Goal: Task Accomplishment & Management: Complete application form

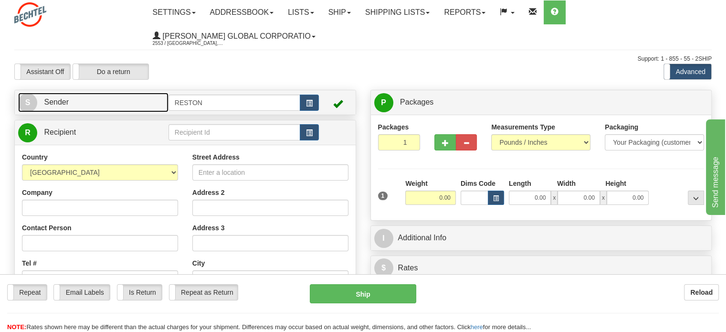
click at [87, 102] on link "S Sender" at bounding box center [93, 103] width 150 height 20
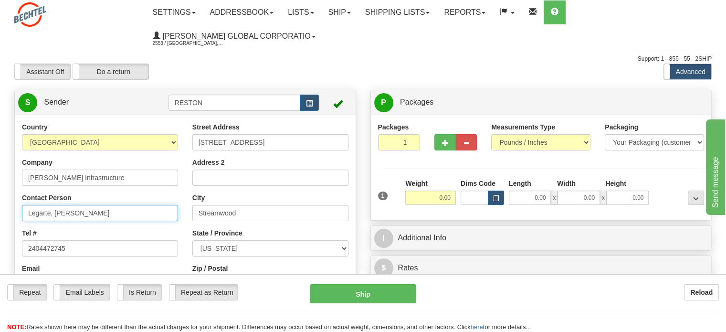
drag, startPoint x: 104, startPoint y: 212, endPoint x: 0, endPoint y: 220, distance: 103.8
type input "[PERSON_NAME]"
click at [516, 297] on div "Reload" at bounding box center [574, 292] width 288 height 16
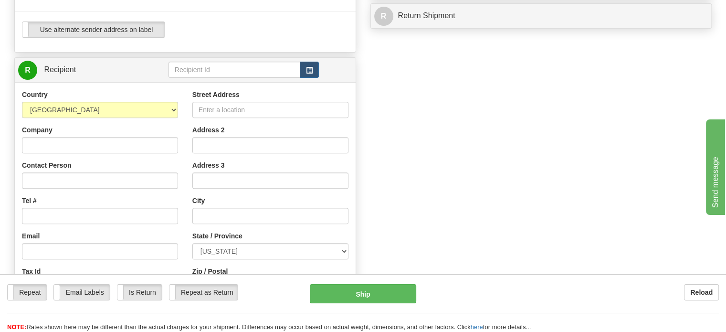
scroll to position [345, 0]
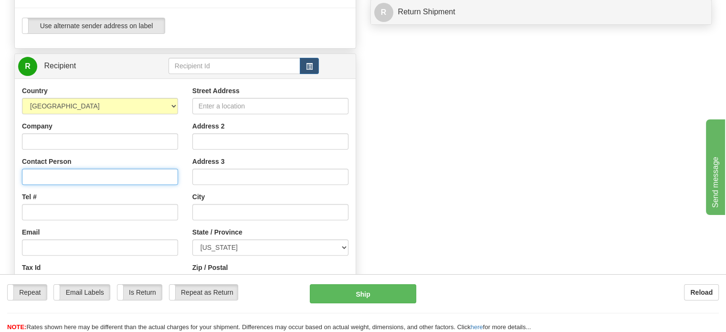
click at [52, 177] on input "Contact Person" at bounding box center [100, 176] width 156 height 16
paste input "[PERSON_NAME]"
type input "[PERSON_NAME]"
click at [545, 136] on div "Create a label for the return Create Pickup Without Label S" at bounding box center [362, 79] width 711 height 670
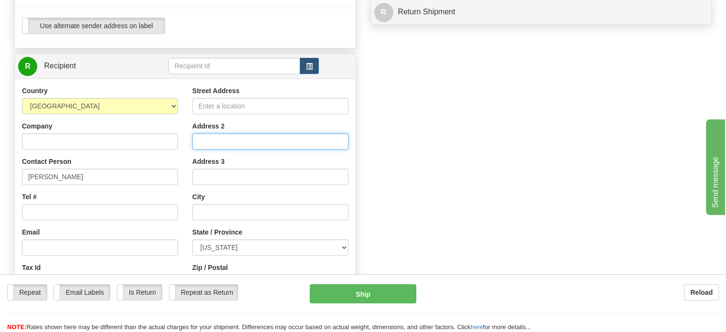
click at [273, 140] on input "Address 2" at bounding box center [270, 141] width 156 height 16
click at [264, 142] on input "Address 2" at bounding box center [270, 141] width 156 height 16
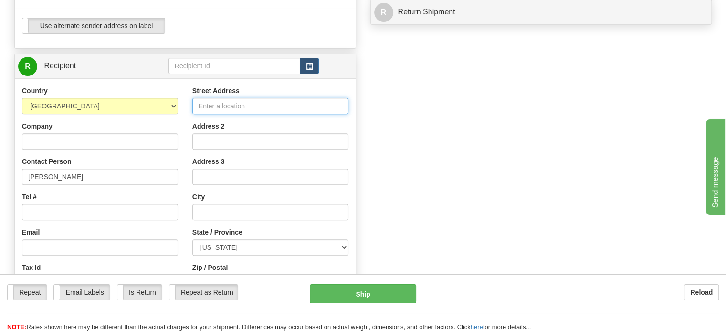
click at [241, 109] on input "Street Address" at bounding box center [270, 106] width 156 height 16
paste input "[STREET_ADDRESS][PERSON_NAME] Apt. [GEOGRAPHIC_DATA]"
drag, startPoint x: 340, startPoint y: 108, endPoint x: 320, endPoint y: 107, distance: 20.0
click at [320, 107] on input "[STREET_ADDRESS][PERSON_NAME] Apt. [GEOGRAPHIC_DATA]" at bounding box center [270, 106] width 156 height 16
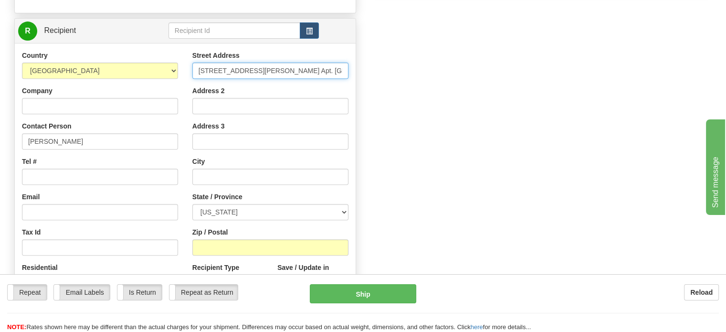
scroll to position [380, 0]
type input "[STREET_ADDRESS][PERSON_NAME] Apt. [GEOGRAPHIC_DATA], [GEOGRAPHIC_DATA]"
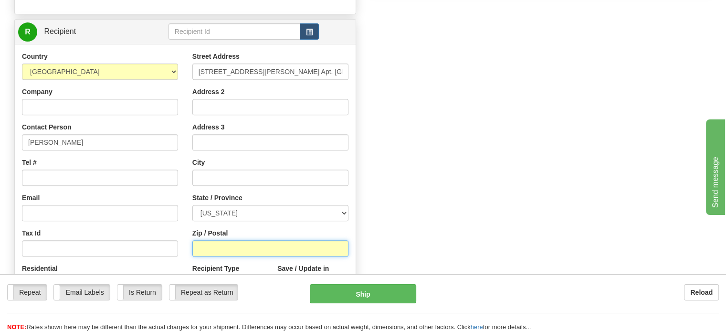
click at [240, 251] on input "Zip / Postal" at bounding box center [270, 248] width 156 height 16
paste input "79756"
type input "79756"
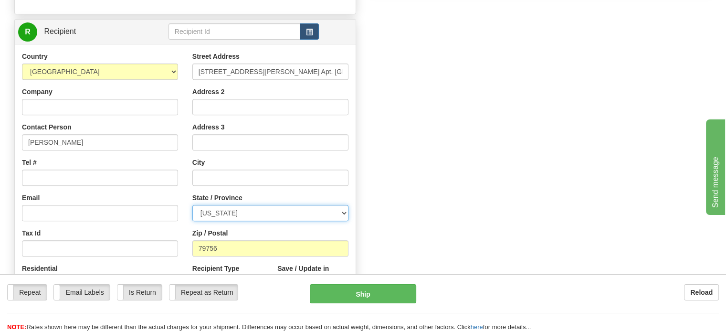
click at [290, 212] on select "[US_STATE] [US_STATE] [US_STATE] [US_STATE] Armed Forces America Armed Forces E…" at bounding box center [270, 213] width 156 height 16
select select "[GEOGRAPHIC_DATA]"
click at [192, 205] on select "[US_STATE] [US_STATE] [US_STATE] [US_STATE] Armed Forces America Armed Forces E…" at bounding box center [270, 213] width 156 height 16
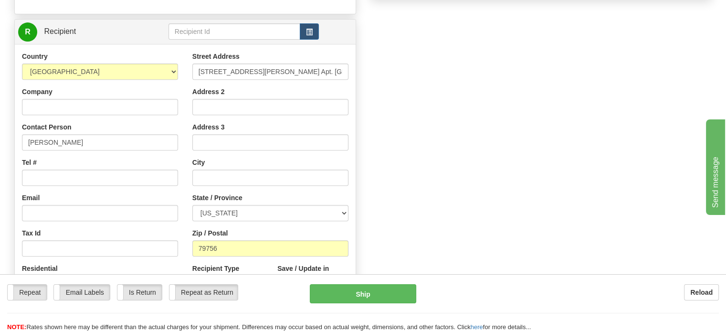
click at [436, 154] on div "Create a label for the return Create Pickup Without Label S" at bounding box center [362, 45] width 711 height 670
click at [323, 71] on input "[STREET_ADDRESS][PERSON_NAME] Apt. [GEOGRAPHIC_DATA], [GEOGRAPHIC_DATA]" at bounding box center [270, 71] width 156 height 16
drag, startPoint x: 323, startPoint y: 71, endPoint x: 275, endPoint y: 74, distance: 47.8
click at [275, 74] on input "[STREET_ADDRESS][PERSON_NAME] Apt. C Monahans" at bounding box center [270, 71] width 156 height 16
type input "[STREET_ADDRESS][PERSON_NAME] Apt. C"
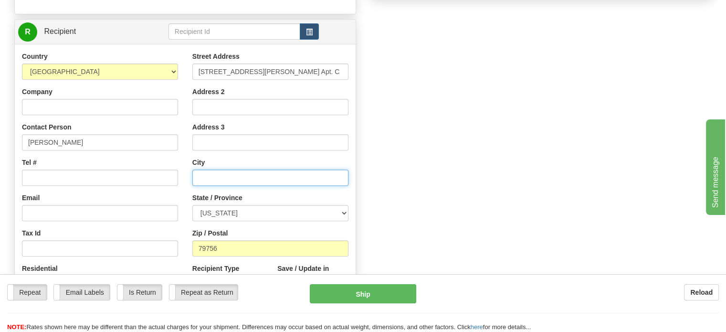
click at [232, 175] on input "text" at bounding box center [270, 177] width 156 height 16
paste input "Monahans"
type input "Monahans"
click at [555, 138] on div "Create a label for the return Create Pickup Without Label S" at bounding box center [362, 45] width 711 height 670
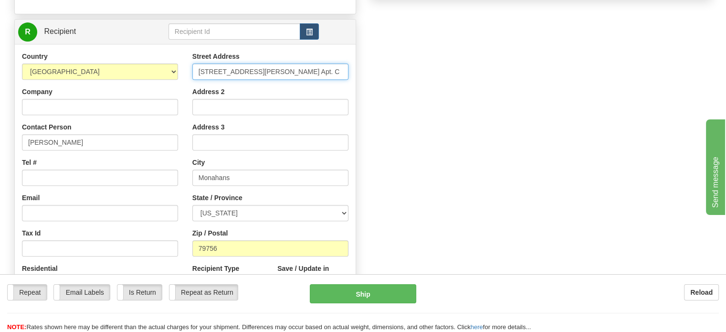
drag, startPoint x: 296, startPoint y: 71, endPoint x: 255, endPoint y: 71, distance: 41.5
click at [255, 71] on input "[STREET_ADDRESS][PERSON_NAME] Apt. C" at bounding box center [270, 71] width 156 height 16
type input "[STREET_ADDRESS][PERSON_NAME]"
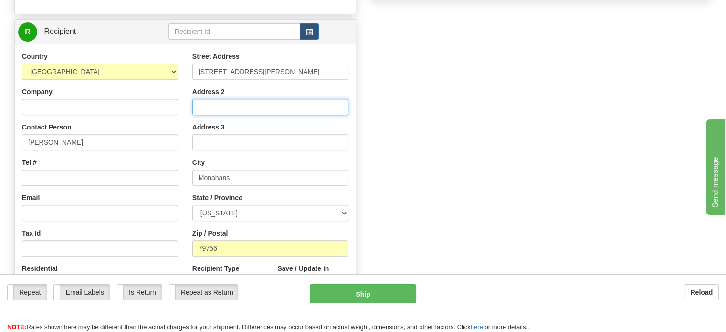
click at [247, 108] on input "Address 2" at bounding box center [270, 107] width 156 height 16
paste input "Apt. C"
type input "Apt. C"
click at [574, 116] on div "Create a label for the return Create Pickup Without Label S" at bounding box center [362, 45] width 711 height 670
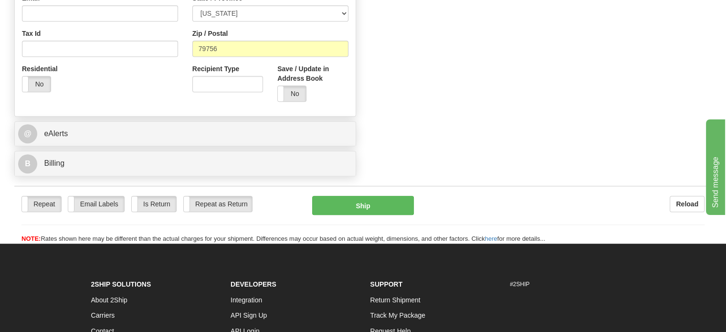
scroll to position [578, 0]
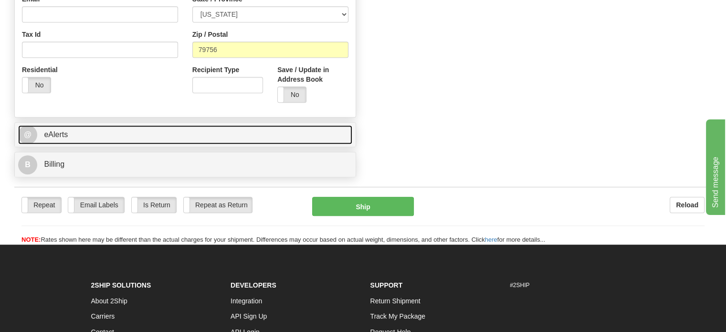
click at [59, 133] on span "eAlerts" at bounding box center [56, 134] width 24 height 8
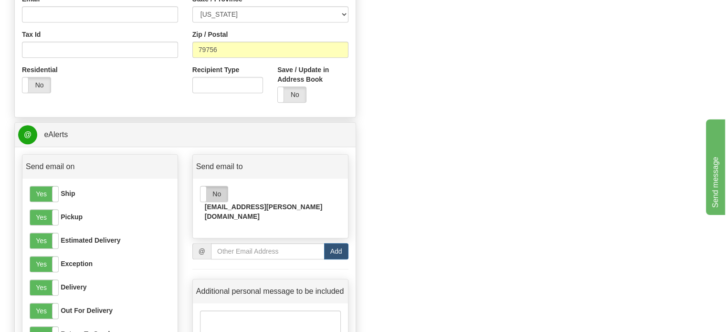
click at [214, 196] on label "No" at bounding box center [213, 193] width 27 height 15
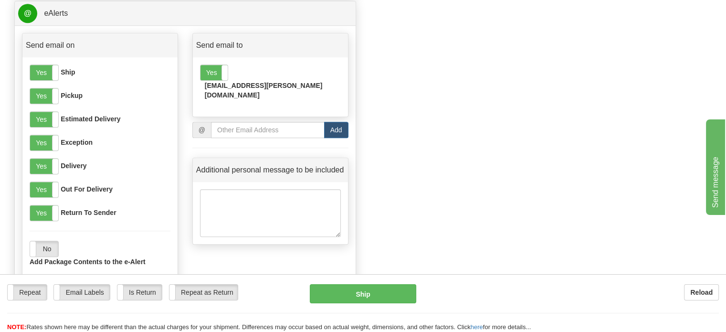
scroll to position [701, 0]
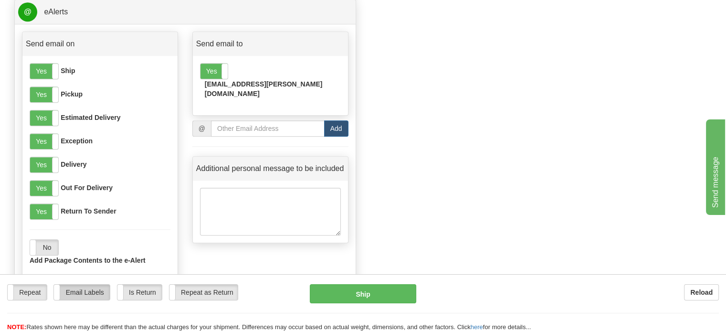
click at [92, 292] on label "Email Labels" at bounding box center [82, 291] width 56 height 15
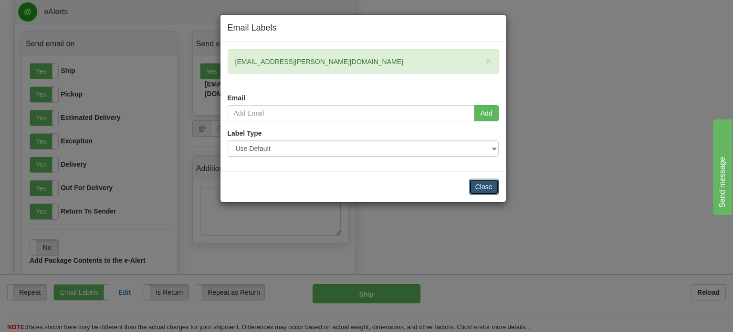
click at [482, 187] on button "Close" at bounding box center [484, 186] width 30 height 16
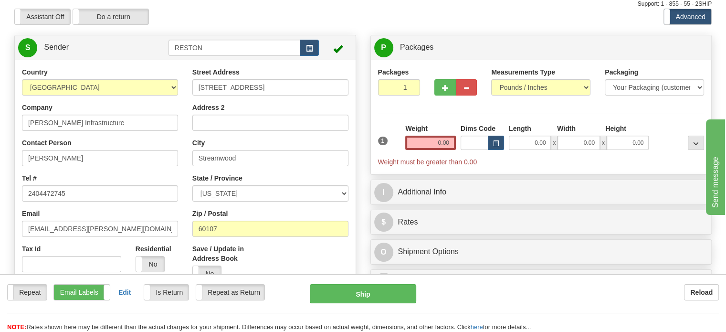
scroll to position [52, 0]
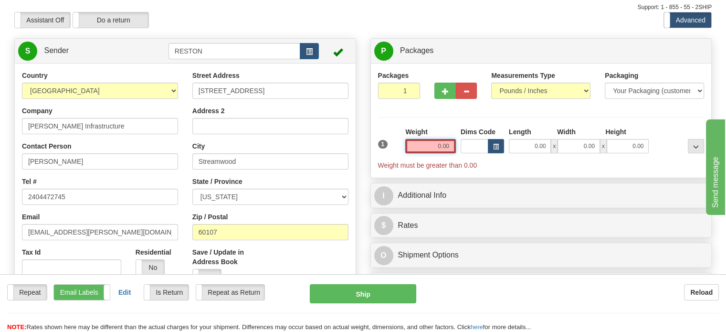
click at [425, 141] on input "0.00" at bounding box center [430, 146] width 51 height 14
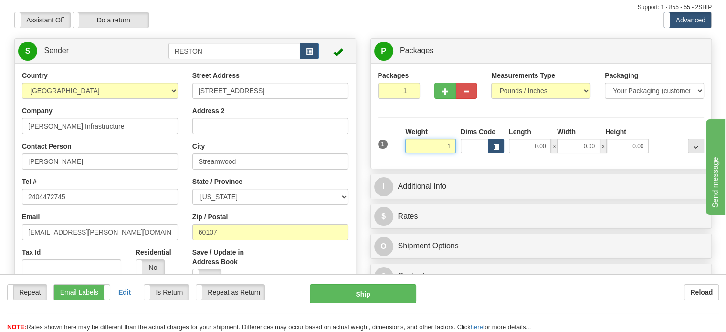
type input "1.00"
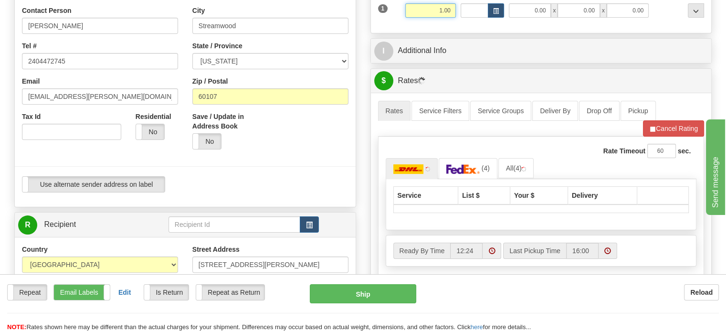
scroll to position [185, 0]
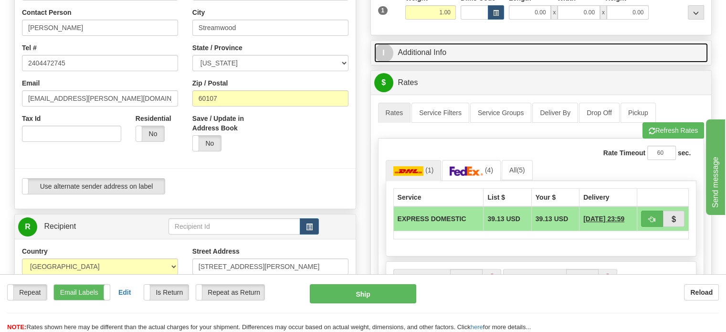
click at [451, 58] on link "I Additional Info" at bounding box center [541, 53] width 334 height 20
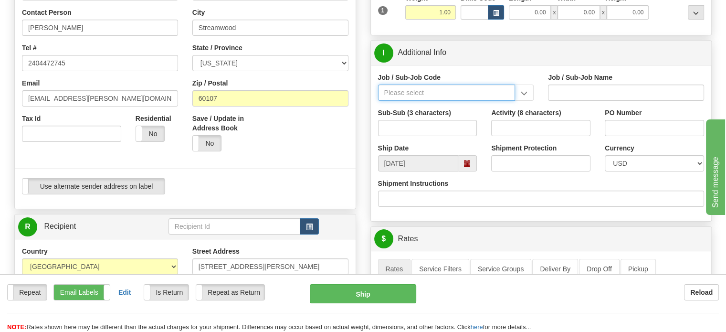
click at [435, 94] on input "Job / Sub-Job Code" at bounding box center [446, 92] width 137 height 16
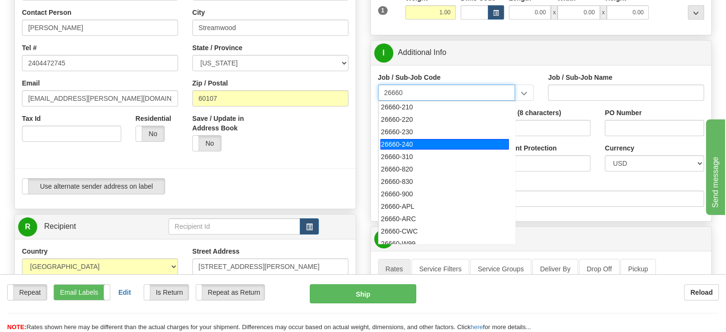
scroll to position [124, 0]
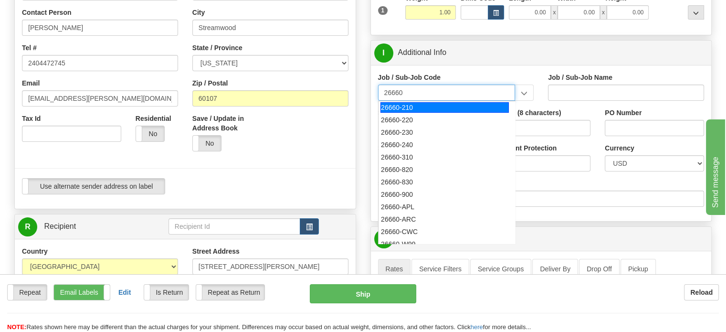
click at [427, 108] on div "26660-210" at bounding box center [444, 107] width 128 height 10
type input "26660-210"
type input "MAMMOTH SOUTH SOLAR PROJECT TSA - FIELD NON-MANUA"
type input "26660-210"
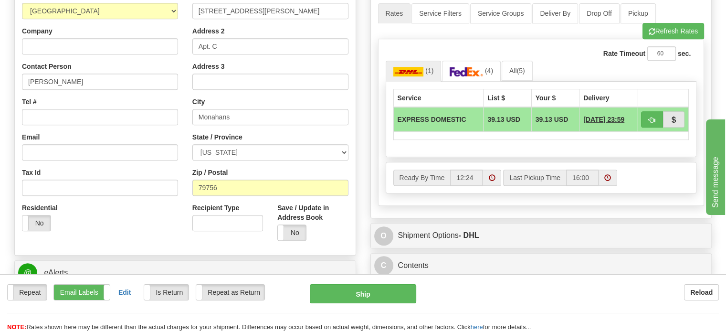
scroll to position [442, 0]
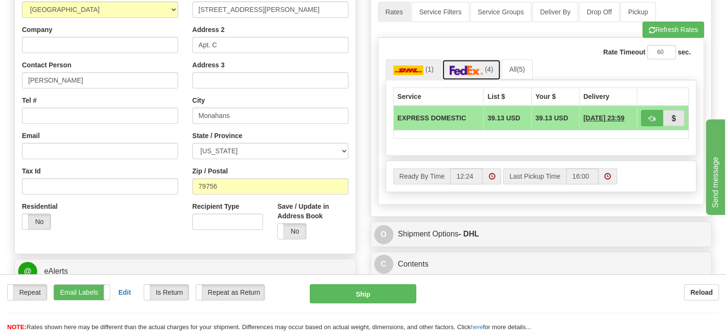
click at [467, 67] on img at bounding box center [465, 70] width 33 height 10
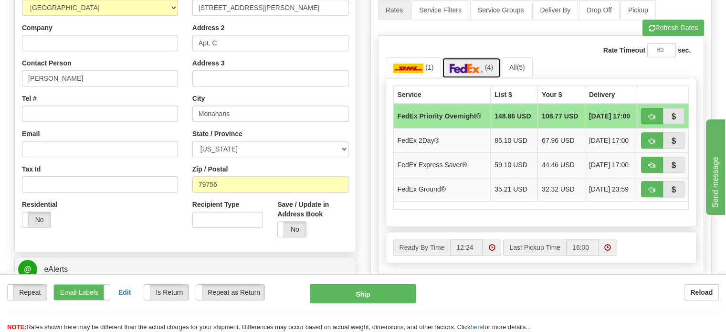
scroll to position [450, 0]
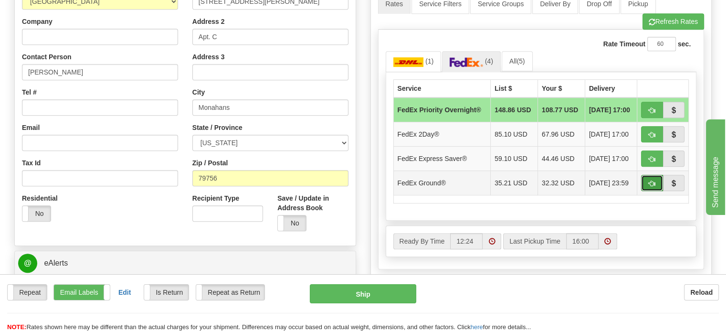
click at [650, 184] on span "button" at bounding box center [651, 183] width 7 height 6
type input "92"
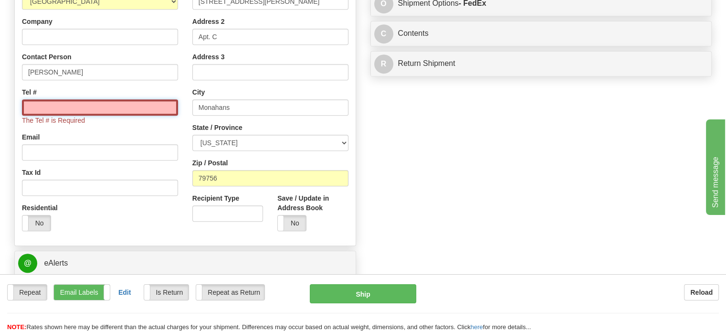
click at [134, 108] on input "Tel #" at bounding box center [100, 107] width 156 height 16
type input "2404472745"
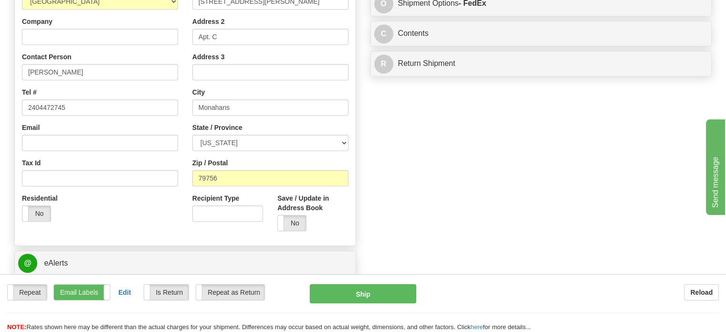
click at [467, 183] on div "Create a label for the return Create Pickup Without Label S" at bounding box center [362, 110] width 711 height 940
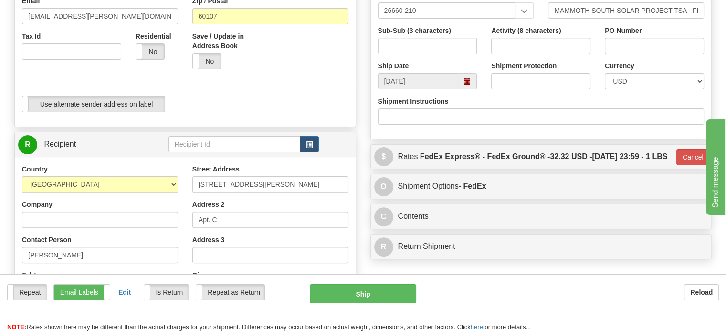
scroll to position [256, 0]
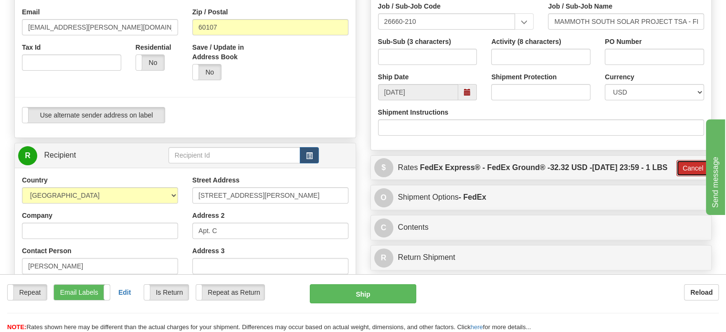
click at [687, 176] on button "Cancel" at bounding box center [692, 168] width 33 height 16
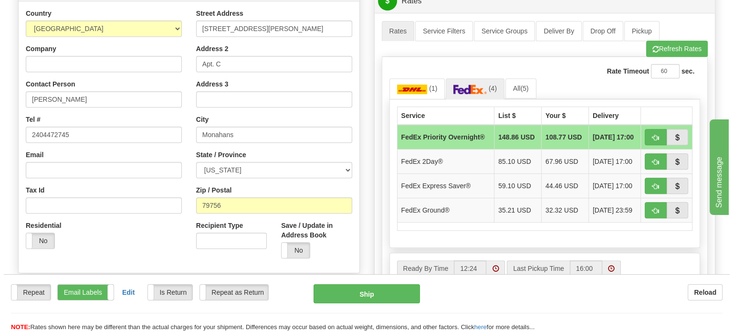
scroll to position [459, 0]
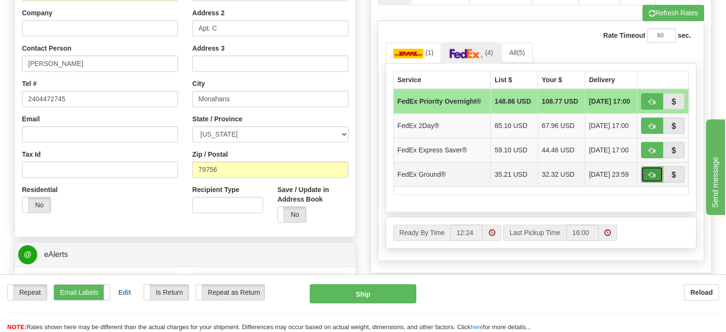
click at [643, 173] on button "button" at bounding box center [652, 174] width 22 height 16
type input "92"
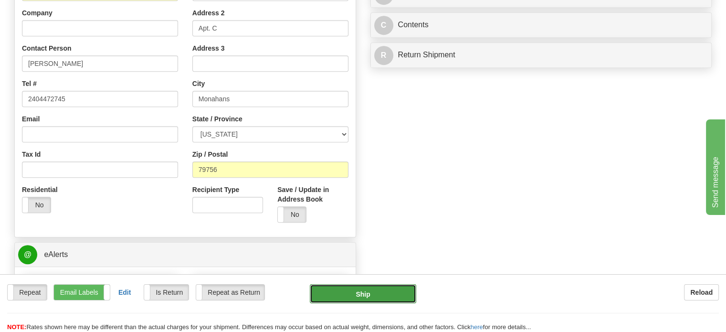
click at [385, 298] on button "Ship" at bounding box center [363, 293] width 107 height 19
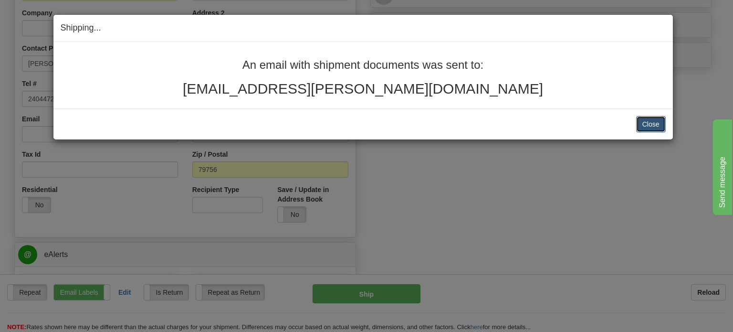
click at [653, 125] on button "Close" at bounding box center [651, 124] width 30 height 16
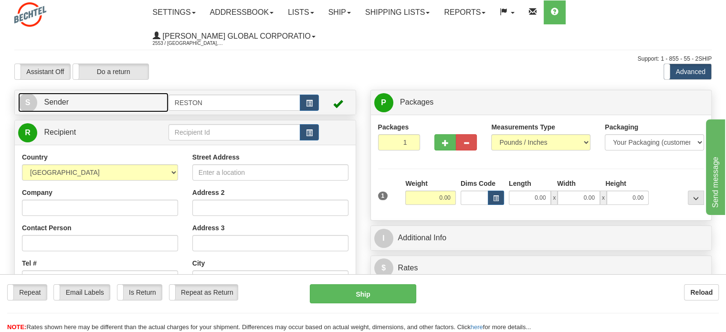
click at [58, 108] on link "S Sender" at bounding box center [93, 103] width 150 height 20
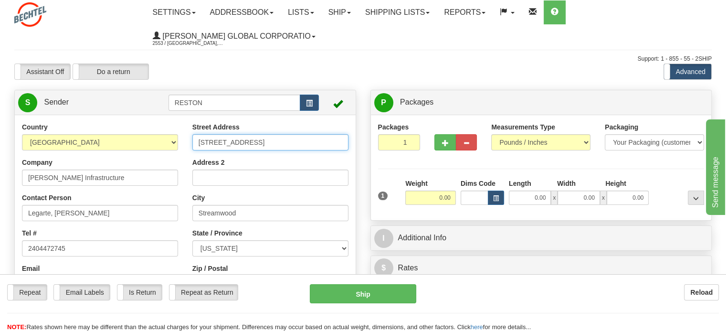
drag, startPoint x: 275, startPoint y: 141, endPoint x: 163, endPoint y: 146, distance: 111.8
click at [163, 146] on div "Country AFGHANISTAN ALAND ISLANDS ALBANIA ALGERIA AMERICAN SAMOA ANDORRA ANGOLA…" at bounding box center [185, 254] width 341 height 264
click at [282, 141] on input "[STREET_ADDRESS]" at bounding box center [270, 142] width 156 height 16
type input "4"
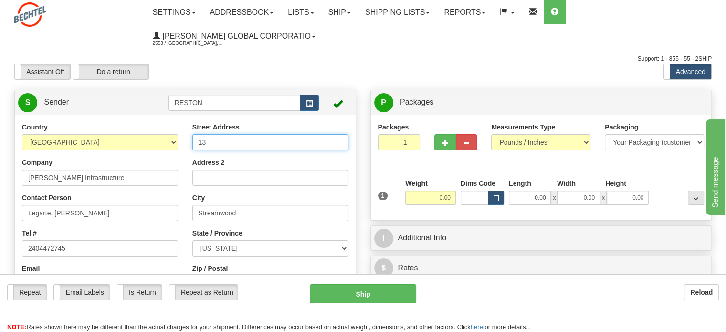
type input "[STREET_ADDRESS][PERSON_NAME]"
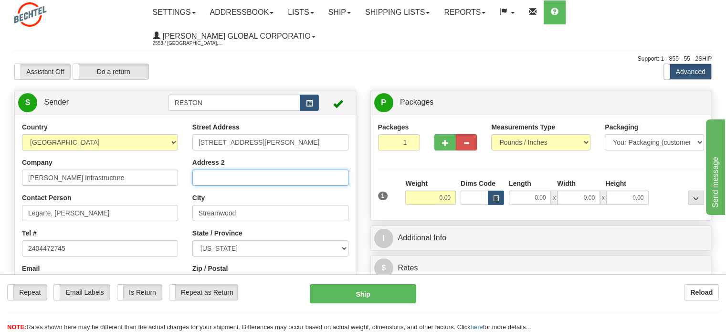
type input "Apt. C"
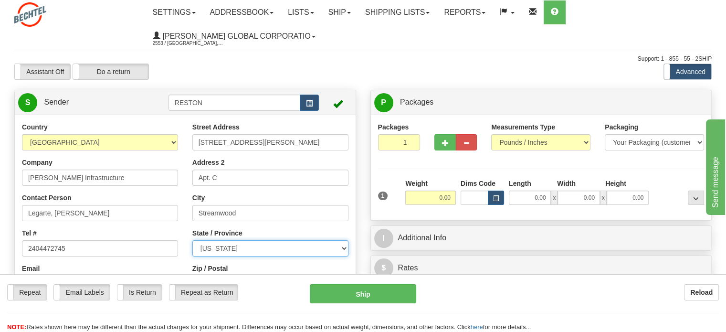
select select "[GEOGRAPHIC_DATA]"
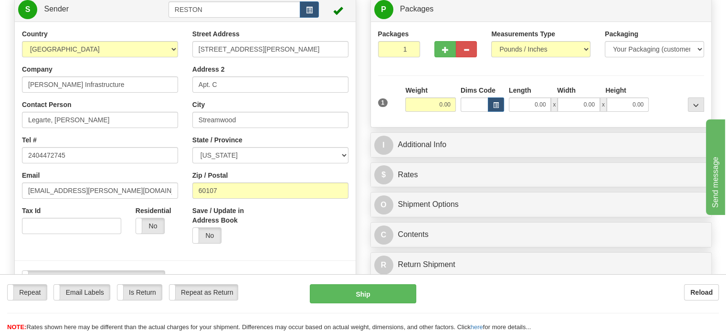
scroll to position [86, 0]
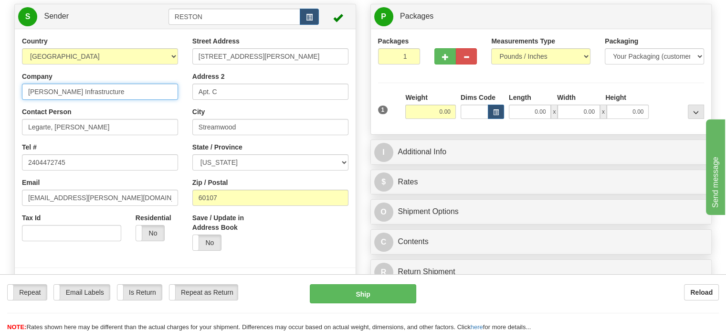
drag, startPoint x: 103, startPoint y: 94, endPoint x: 0, endPoint y: 87, distance: 102.8
click at [0, 87] on div "Toggle navigation Settings Shipping Preferences Fields Preferences New" at bounding box center [363, 318] width 726 height 809
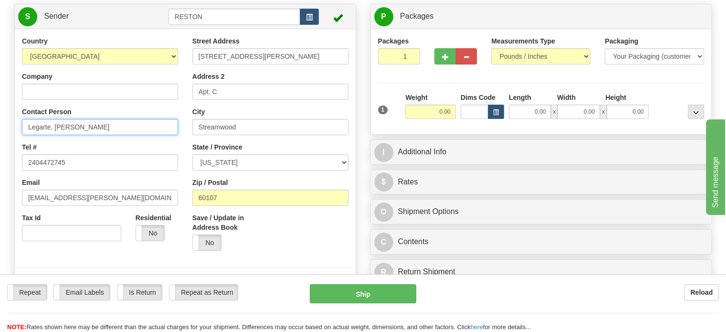
drag, startPoint x: 126, startPoint y: 129, endPoint x: 0, endPoint y: 124, distance: 126.6
click at [0, 124] on div "Toggle navigation Settings Shipping Preferences Fields Preferences New" at bounding box center [363, 318] width 726 height 809
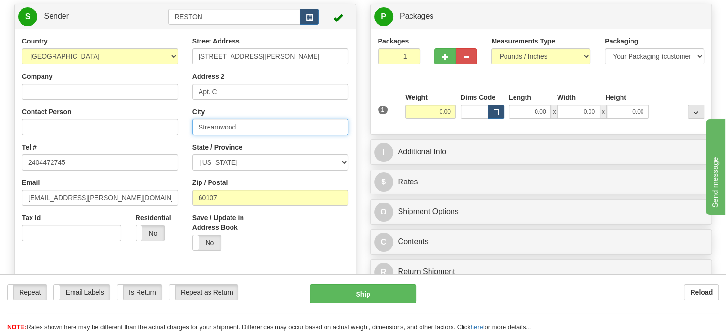
click at [247, 125] on input "Streamwood" at bounding box center [270, 127] width 156 height 16
type input "S"
type input "Monahans"
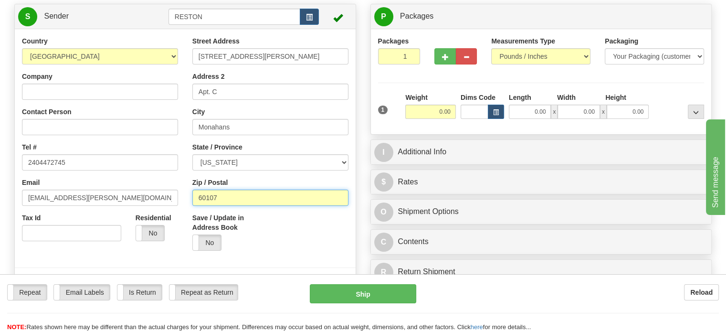
click at [239, 198] on input "60107" at bounding box center [270, 197] width 156 height 16
type input "6"
paste input "79756"
type input "79756"
click at [307, 173] on div "Street Address 1308 N Carol Ave. Address 2 Apt. C City Monahans State / Provinc…" at bounding box center [270, 146] width 170 height 221
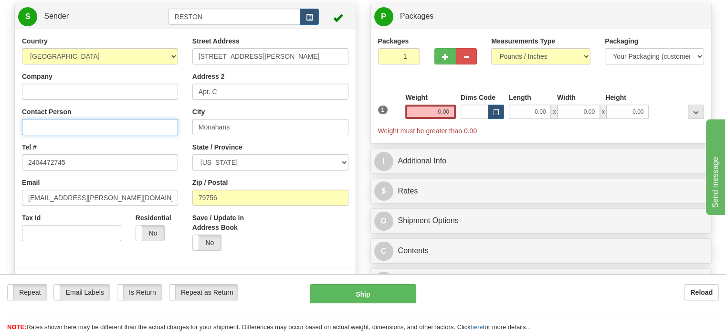
click at [59, 124] on input "Contact Person" at bounding box center [100, 127] width 156 height 16
paste input "[PERSON_NAME]"
type input "[PERSON_NAME]"
click at [113, 108] on div "Contact Person Arturo Carranza" at bounding box center [100, 121] width 156 height 28
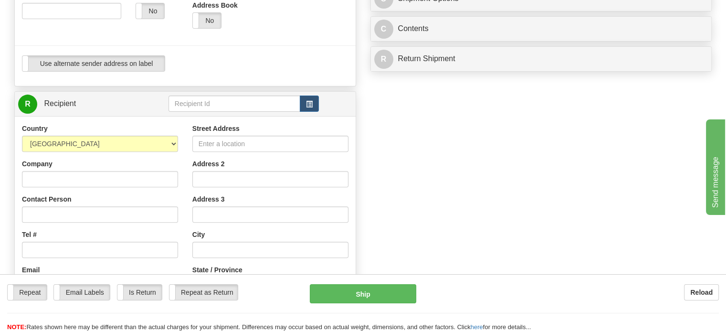
scroll to position [314, 0]
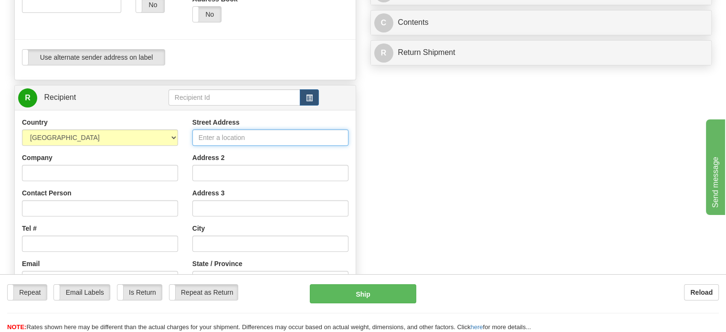
click at [208, 135] on input "Street Address" at bounding box center [270, 137] width 156 height 16
type input "[STREET_ADDRESS]"
type input "[PERSON_NAME]"
type input "Streamwood"
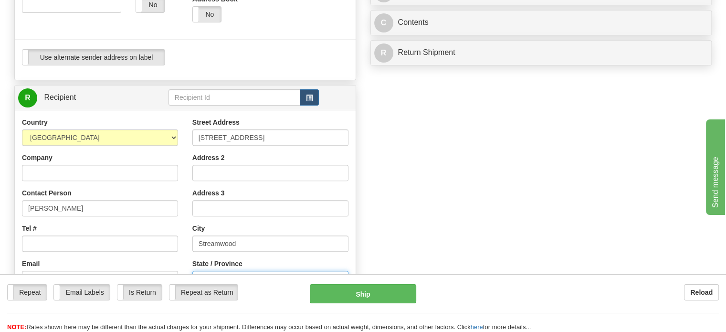
select select "IL"
type input "60107"
click at [466, 175] on div "Create a label for the return Create Pickup Without Label S" at bounding box center [362, 111] width 711 height 670
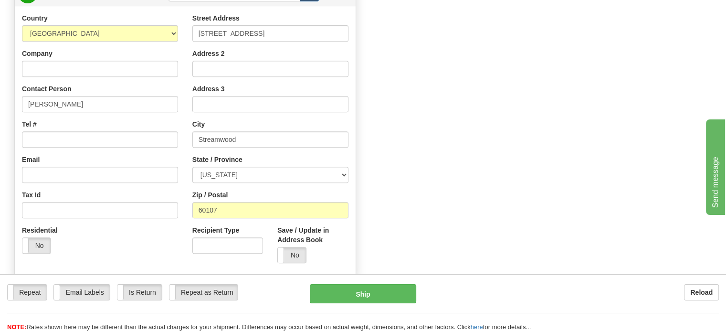
scroll to position [423, 0]
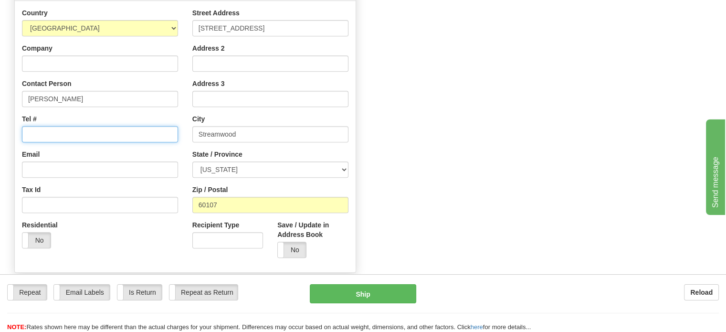
click at [52, 137] on input "Tel #" at bounding box center [100, 134] width 156 height 16
type input "2404472745"
click at [450, 124] on div "Create a label for the return Create Pickup Without Label S" at bounding box center [362, 1] width 711 height 670
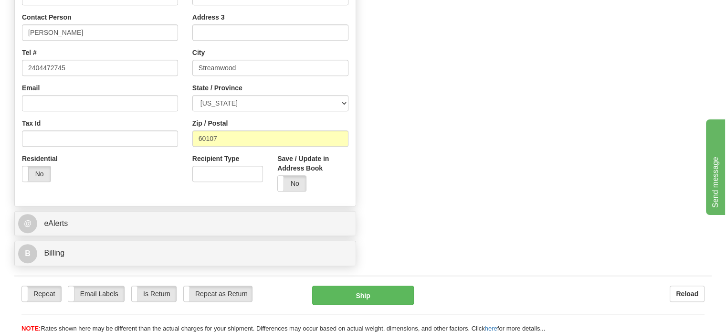
scroll to position [518, 0]
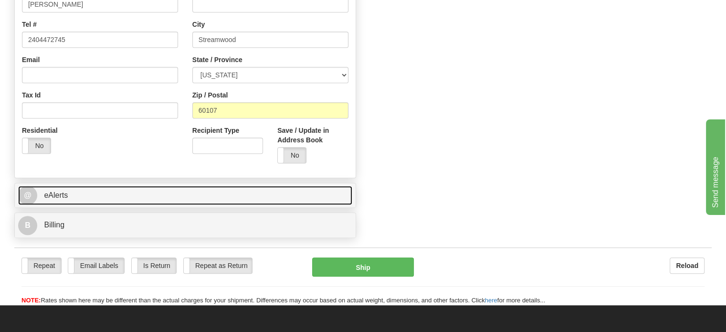
click at [54, 202] on link "@ eAlerts" at bounding box center [185, 196] width 334 height 20
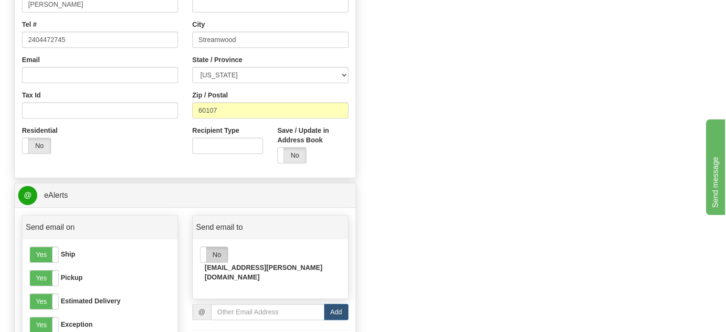
click at [216, 261] on label "No" at bounding box center [213, 254] width 27 height 15
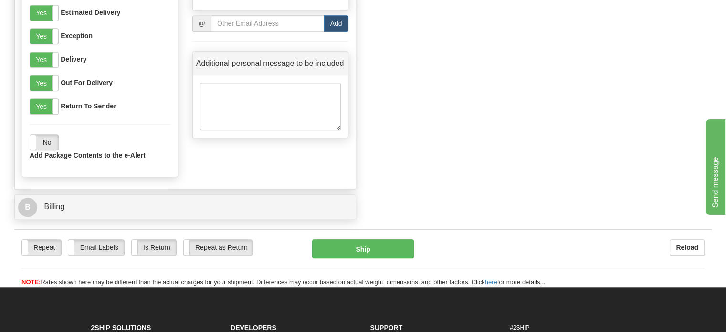
scroll to position [807, 0]
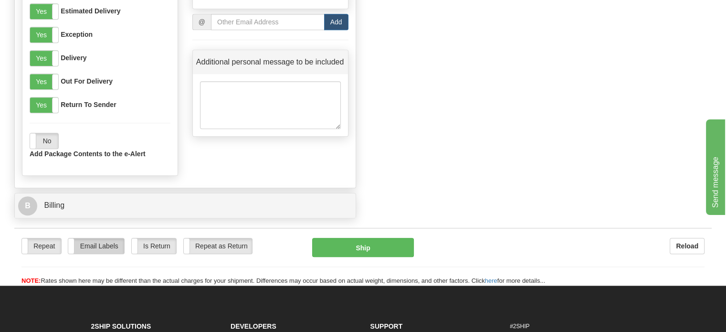
click at [103, 247] on label "Email Labels" at bounding box center [96, 245] width 56 height 15
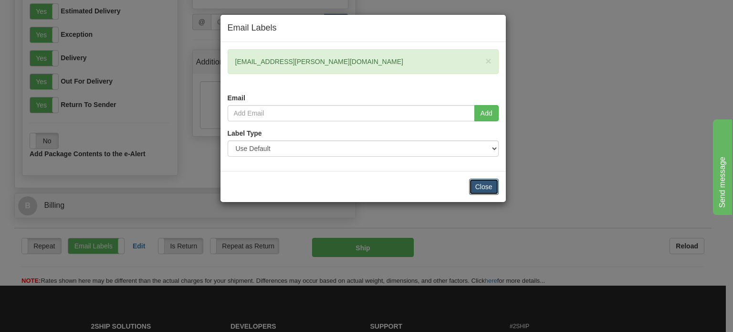
click at [486, 188] on button "Close" at bounding box center [484, 186] width 30 height 16
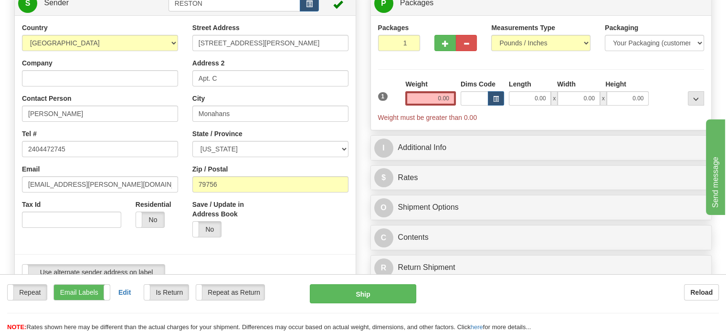
scroll to position [97, 0]
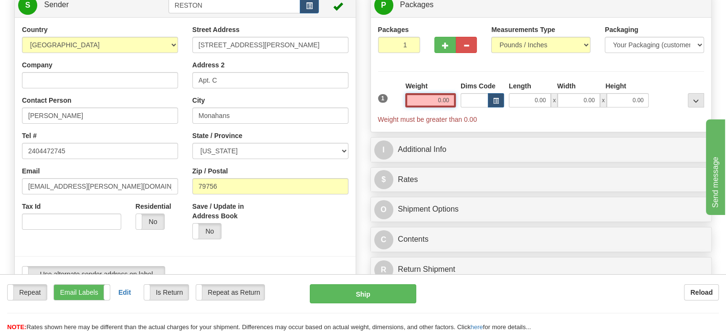
click at [431, 105] on input "0.00" at bounding box center [430, 100] width 51 height 14
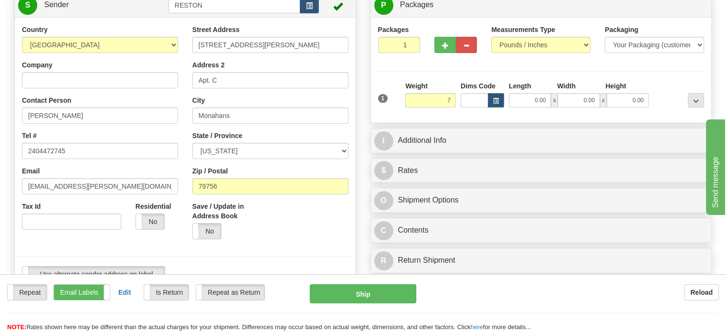
type input "7.00"
click at [445, 76] on div "Packages 1 1 Measurements Type" at bounding box center [541, 70] width 326 height 91
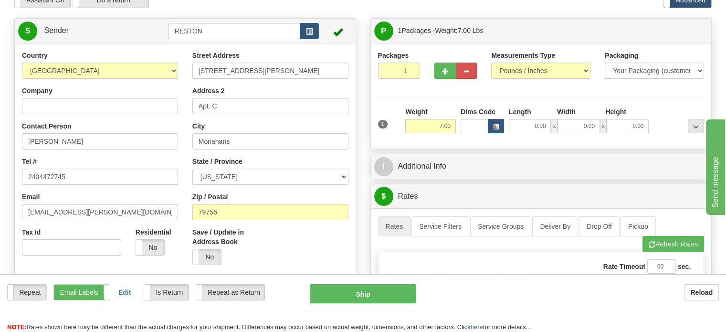
scroll to position [81, 0]
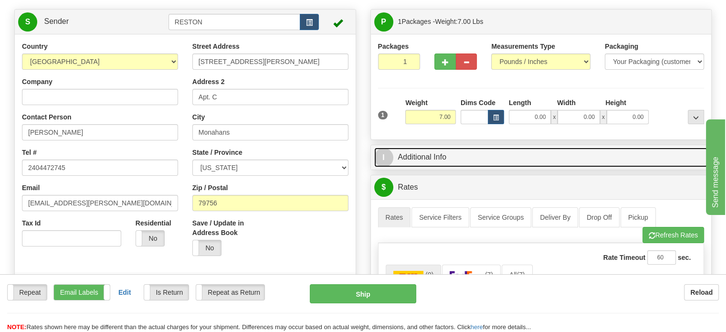
click at [401, 159] on link "I Additional Info" at bounding box center [541, 157] width 334 height 20
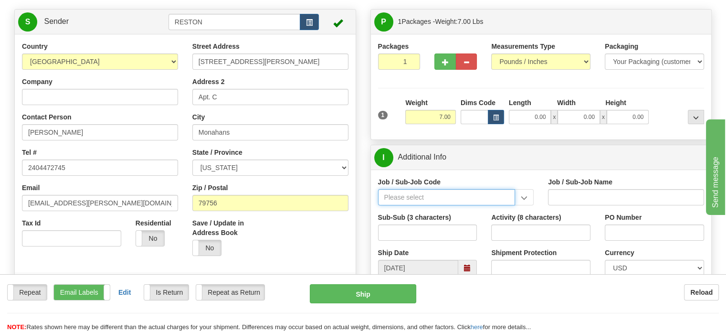
click at [449, 202] on input "Job / Sub-Job Code" at bounding box center [446, 197] width 137 height 16
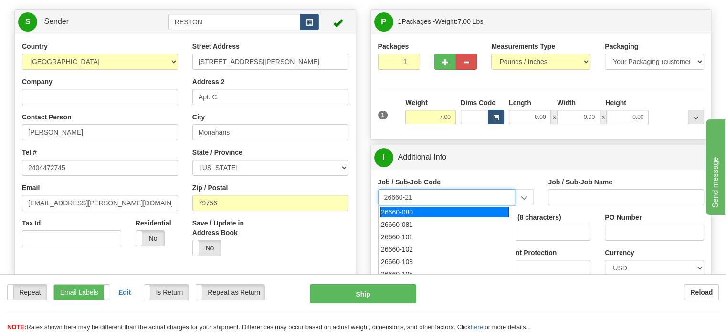
type input "26660-210"
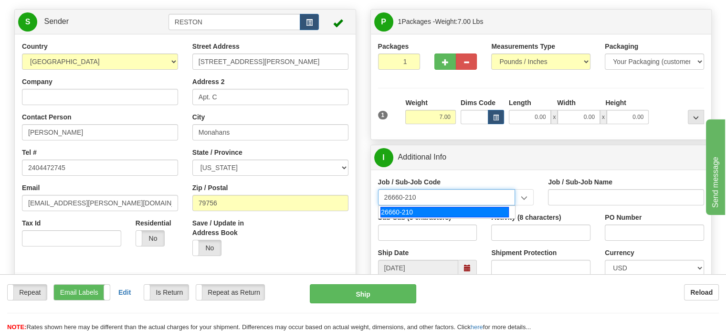
click at [443, 211] on div "26660-210" at bounding box center [444, 212] width 128 height 10
type input "MAMMOTH SOUTH SOLAR PROJECT TSA - FIELD NON-MANUA"
type input "26660-210"
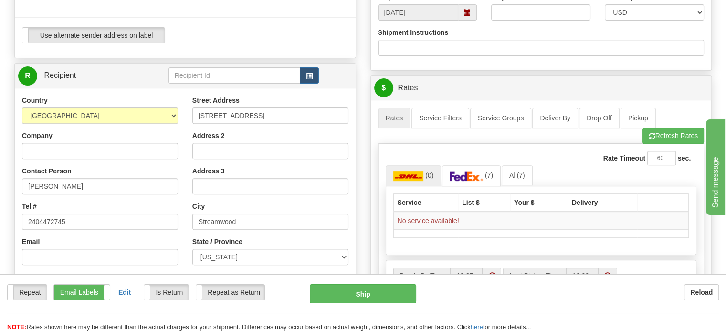
scroll to position [331, 0]
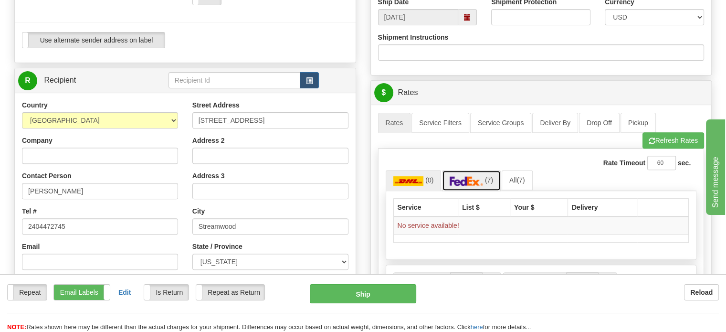
click at [470, 175] on link "(7)" at bounding box center [471, 180] width 59 height 21
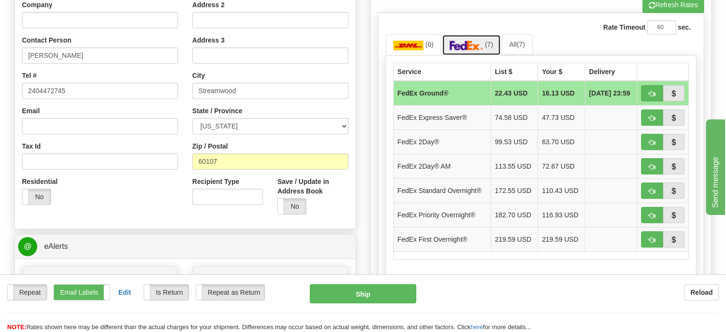
scroll to position [462, 0]
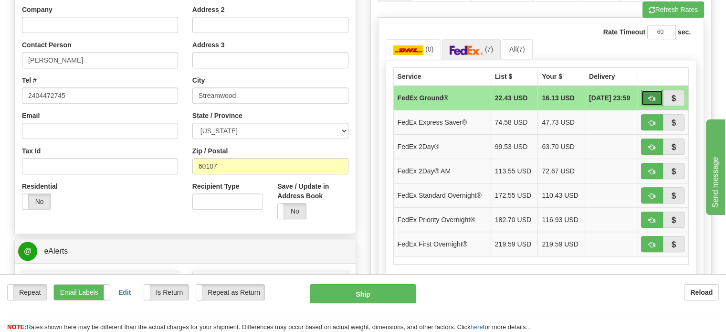
click at [648, 97] on span "button" at bounding box center [651, 98] width 7 height 6
type input "92"
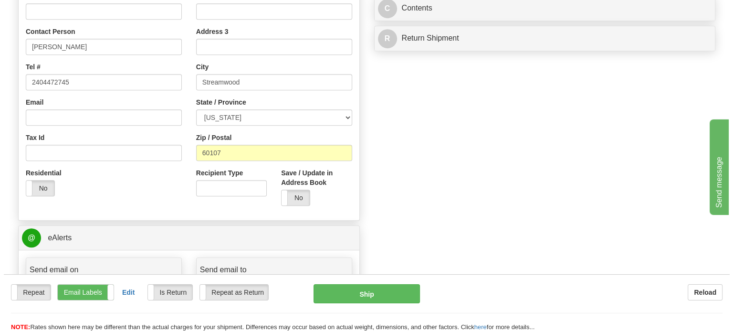
scroll to position [480, 0]
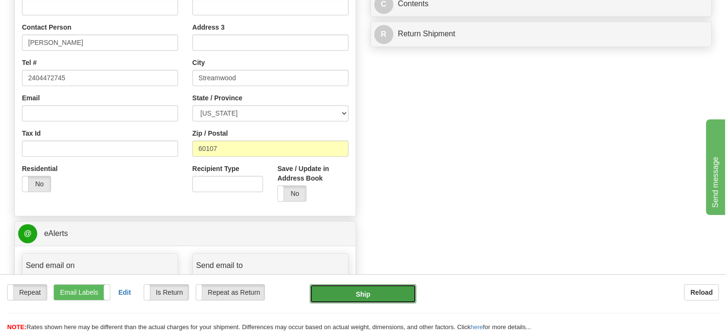
click at [387, 293] on button "Ship" at bounding box center [363, 293] width 107 height 19
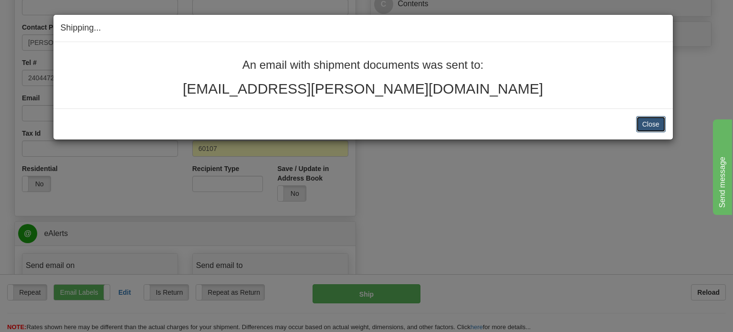
click at [653, 123] on button "Close" at bounding box center [651, 124] width 30 height 16
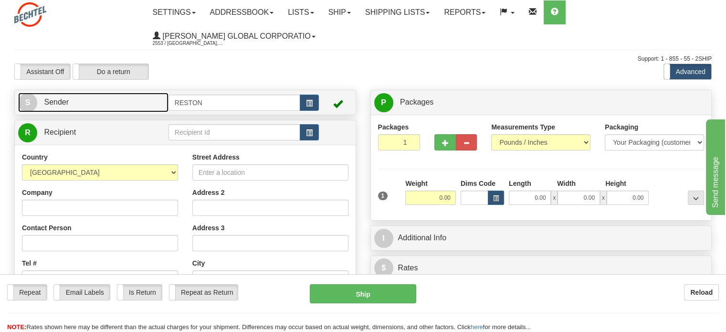
click at [64, 105] on span "Sender" at bounding box center [56, 102] width 25 height 8
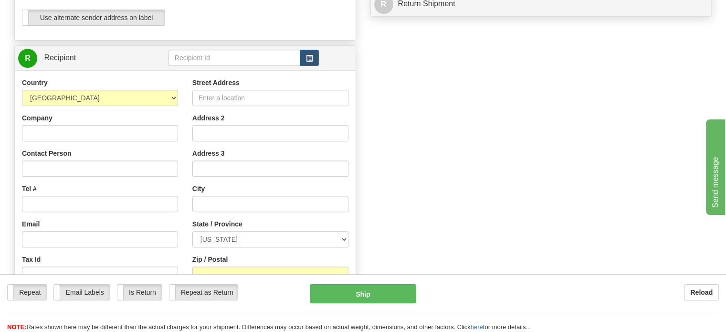
scroll to position [357, 0]
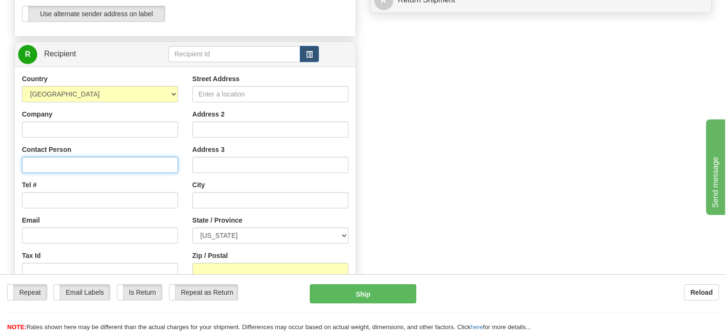
click at [86, 164] on input "Contact Person" at bounding box center [100, 165] width 156 height 16
type input "P"
type input "[PERSON_NAME]"
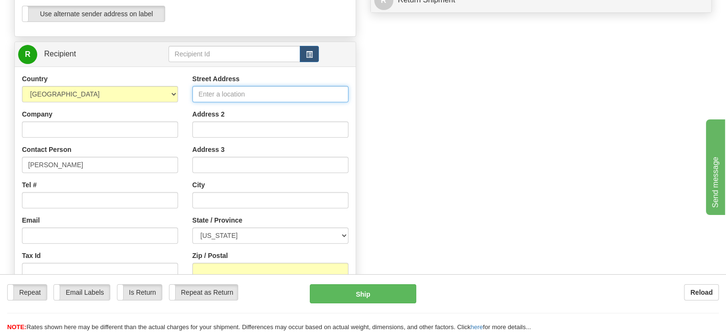
click at [255, 94] on input "Street Address" at bounding box center [270, 94] width 156 height 16
type input "45 Emerald St"
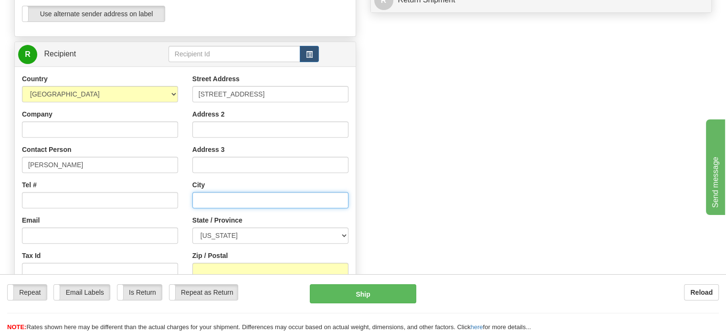
click at [235, 200] on input "text" at bounding box center [270, 200] width 156 height 16
type input "Medford"
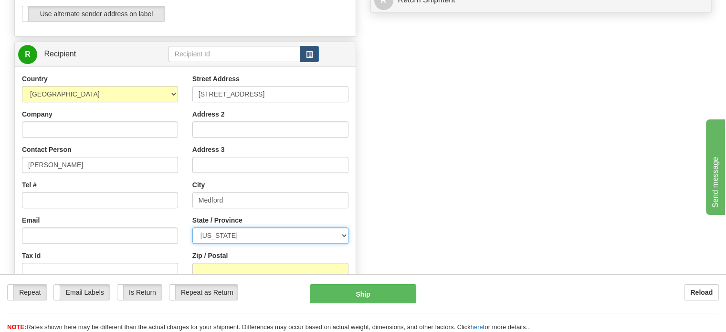
click at [331, 237] on select "[US_STATE] [US_STATE] [US_STATE] [US_STATE] Armed Forces America Armed Forces E…" at bounding box center [270, 235] width 156 height 16
select select "MA"
click at [192, 227] on select "[US_STATE] [US_STATE] [US_STATE] [US_STATE] Armed Forces America Armed Forces E…" at bounding box center [270, 235] width 156 height 16
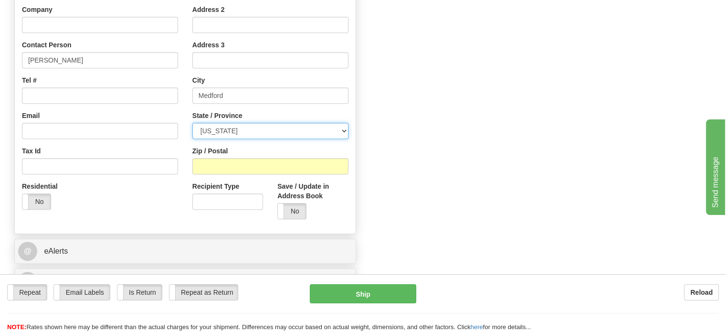
scroll to position [456, 0]
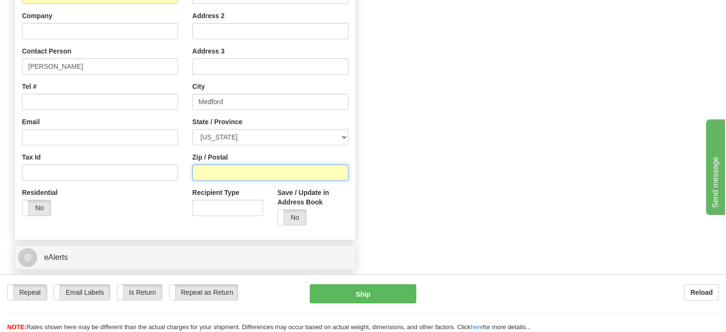
click at [298, 177] on input "Zip / Postal" at bounding box center [270, 172] width 156 height 16
type input "02155"
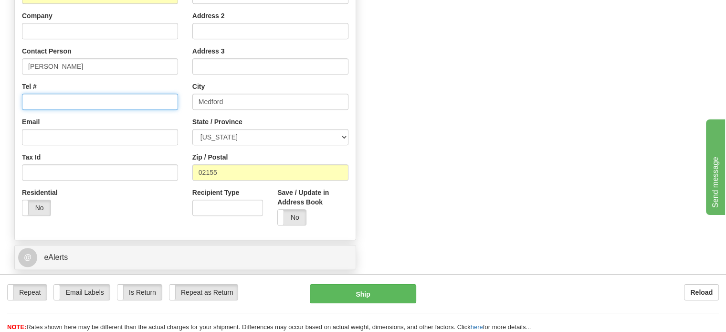
click at [90, 98] on input "Tel #" at bounding box center [100, 102] width 156 height 16
type input "2404472745"
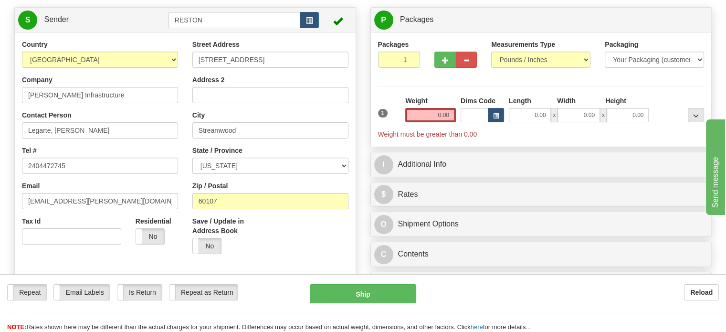
scroll to position [82, 0]
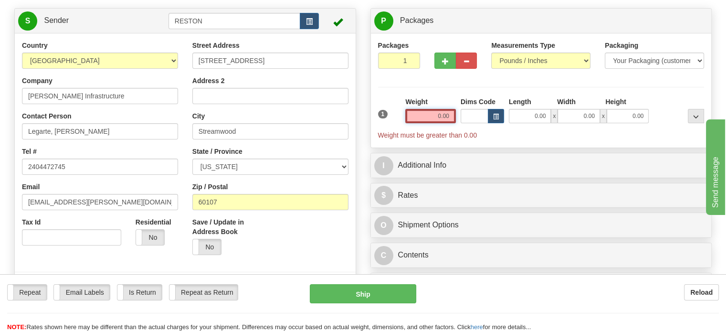
click at [429, 118] on input "0.00" at bounding box center [430, 116] width 51 height 14
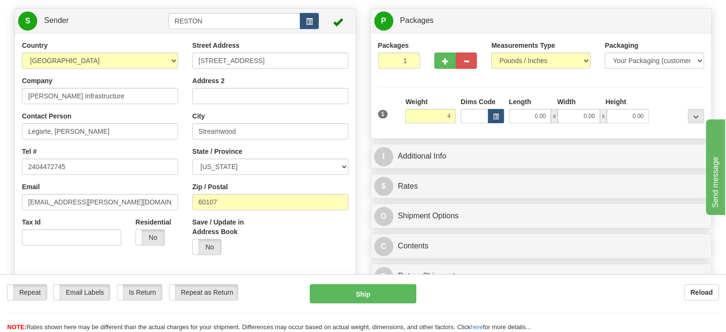
type input "4.00"
click at [513, 135] on div "Packages 1 1 Measurements Type" at bounding box center [541, 85] width 341 height 105
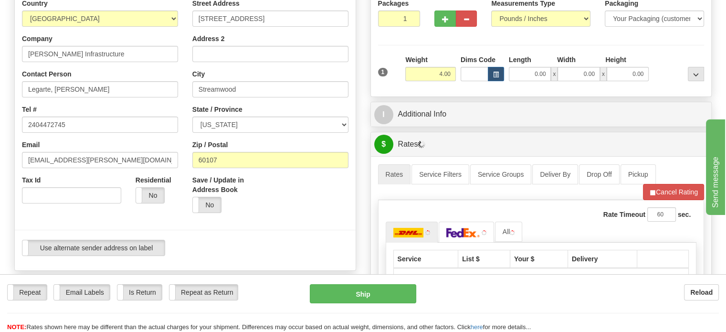
scroll to position [165, 0]
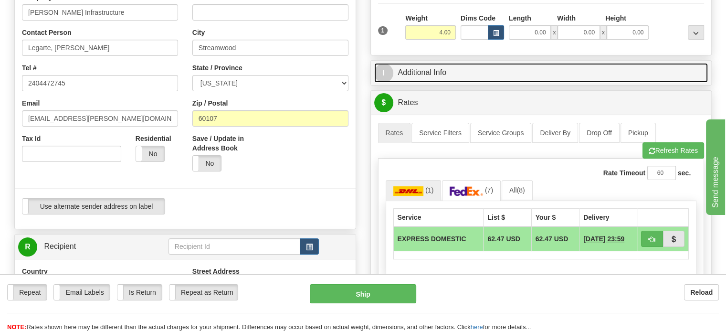
click at [429, 70] on link "I Additional Info" at bounding box center [541, 73] width 334 height 20
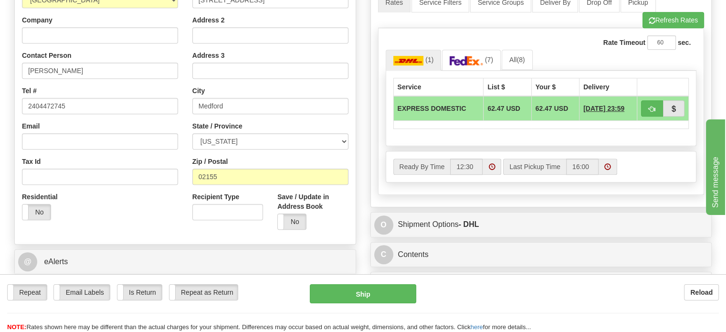
scroll to position [473, 0]
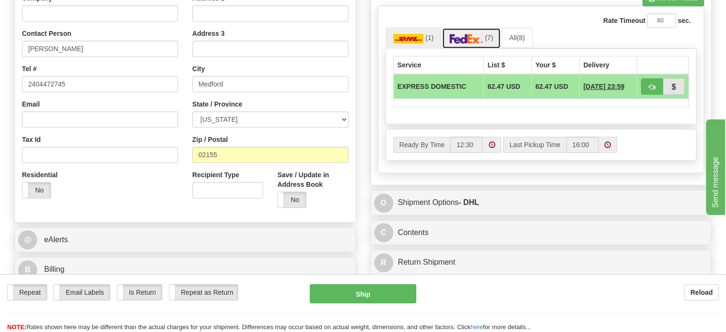
click at [481, 34] on img at bounding box center [465, 39] width 33 height 10
